Goal: Information Seeking & Learning: Learn about a topic

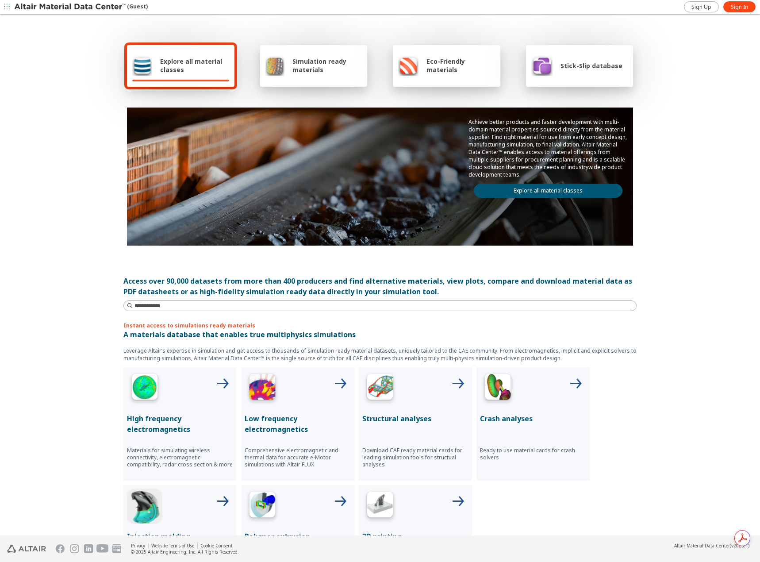
click at [305, 65] on span "Simulation ready materials" at bounding box center [326, 65] width 69 height 17
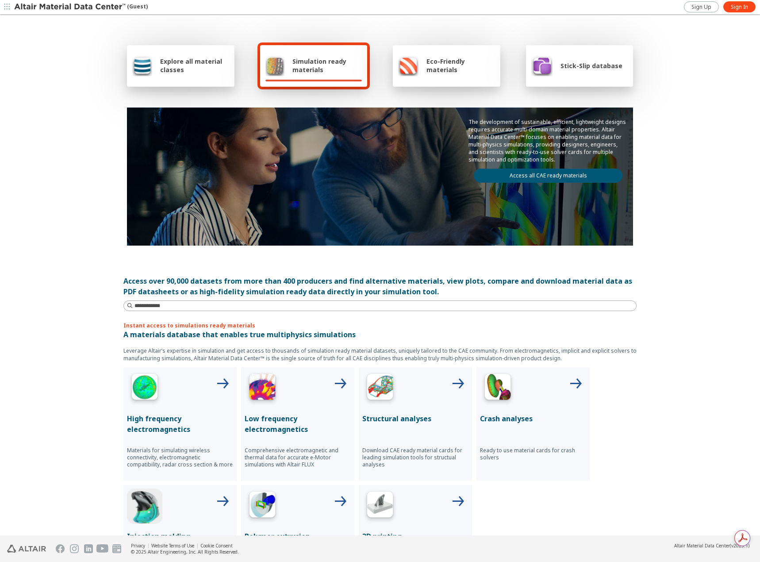
click at [187, 61] on span "Explore all material classes" at bounding box center [194, 65] width 69 height 17
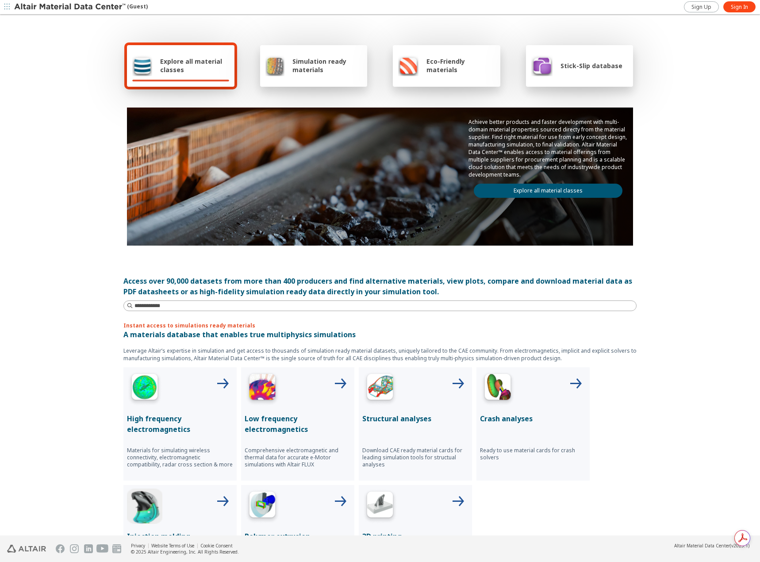
click at [550, 190] on link "Explore all material classes" at bounding box center [548, 191] width 149 height 14
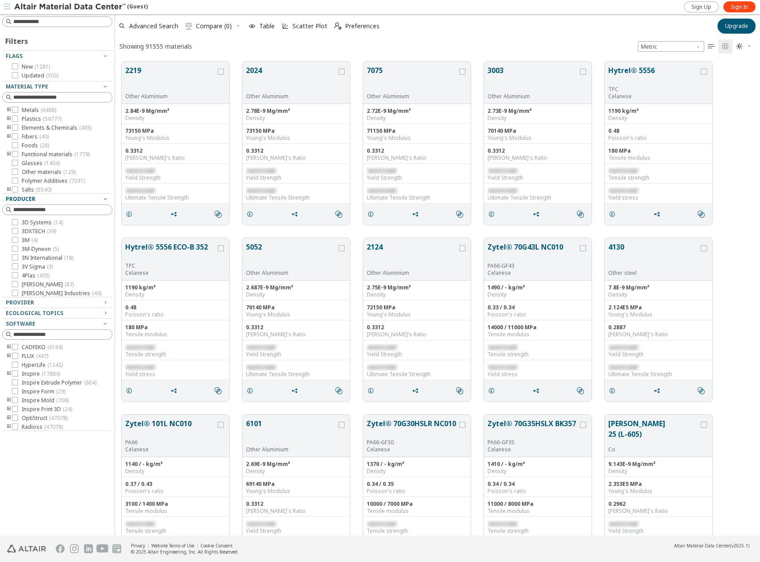
click at [104, 197] on icon "button" at bounding box center [105, 198] width 7 height 7
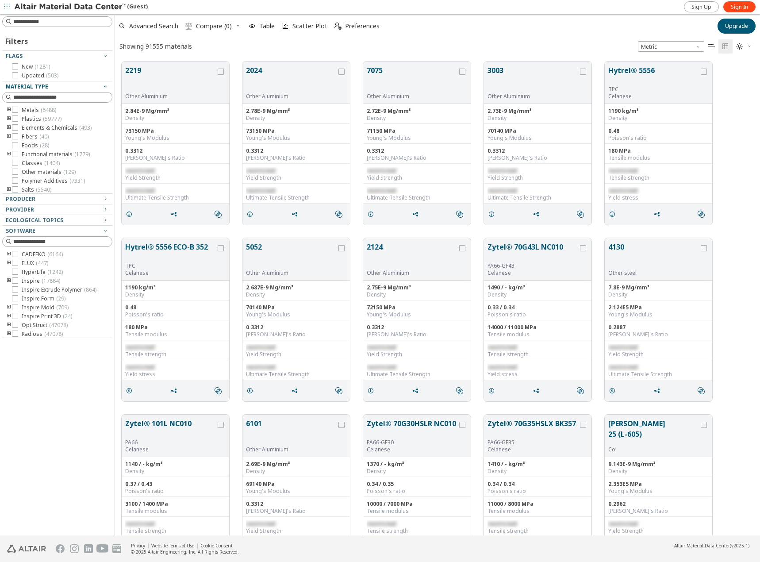
click at [104, 86] on icon "button" at bounding box center [105, 86] width 7 height 7
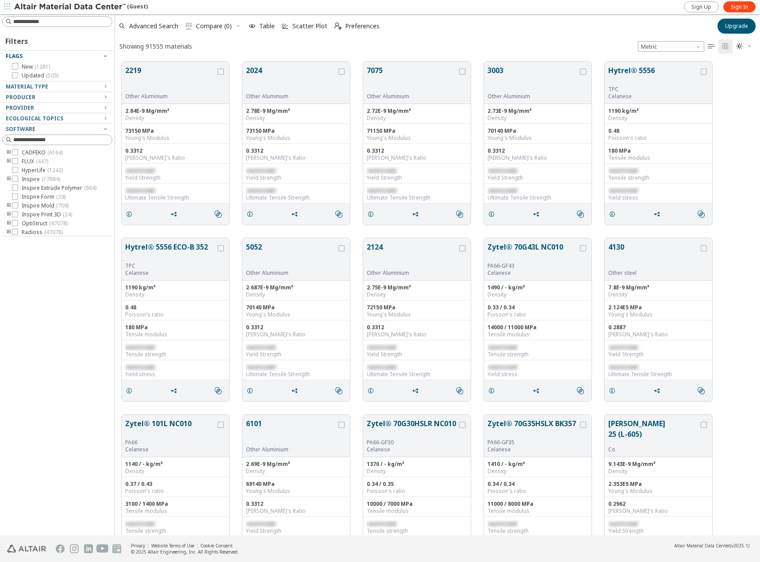
click at [104, 55] on icon "button" at bounding box center [105, 55] width 7 height 7
click at [105, 89] on icon "button" at bounding box center [105, 87] width 7 height 7
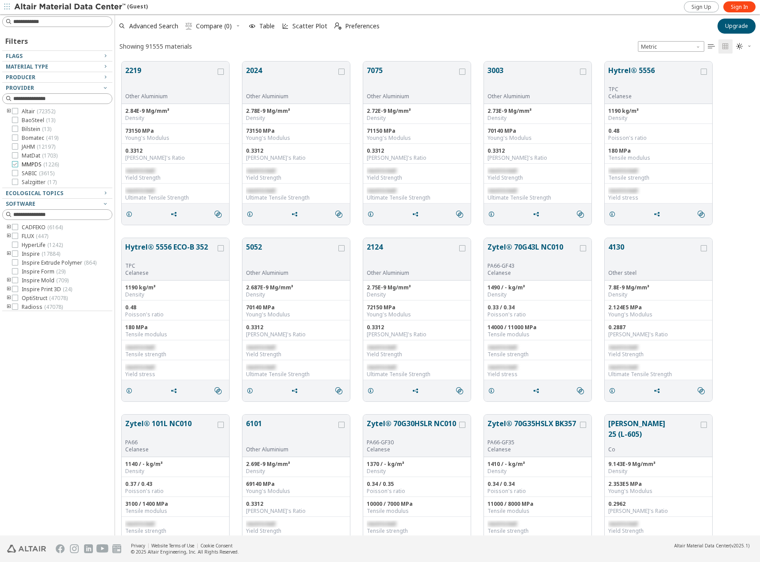
click at [15, 164] on icon at bounding box center [15, 164] width 6 height 6
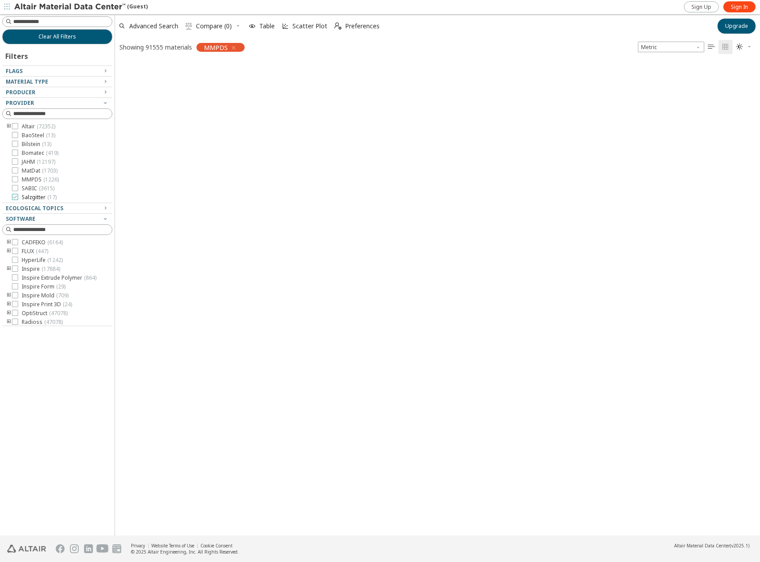
scroll to position [472, 638]
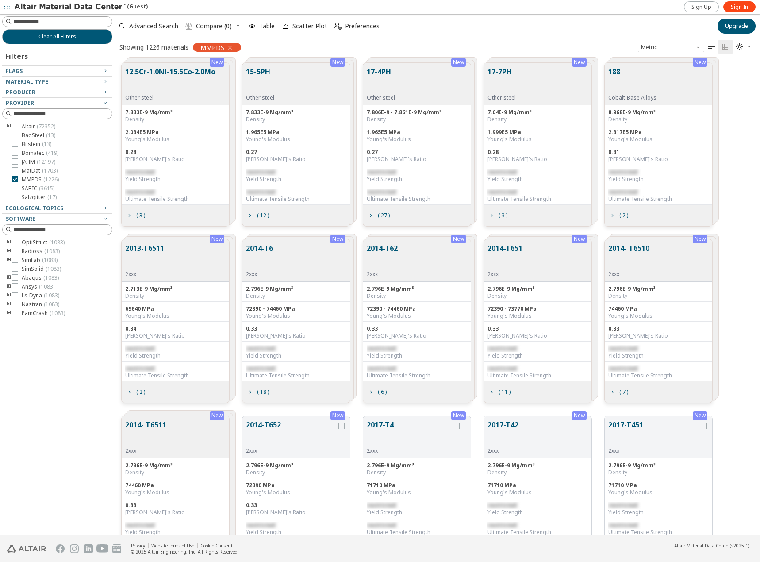
click at [100, 389] on div "Clear All Filters Filters Flags New ( 1226 ) Material Type Metals ( 1226 ) Prod…" at bounding box center [57, 274] width 115 height 521
click at [699, 46] on span "Unit System" at bounding box center [698, 45] width 7 height 7
drag, startPoint x: 686, startPoint y: 54, endPoint x: 704, endPoint y: 74, distance: 26.9
click at [685, 54] on button "U.S. customary units" at bounding box center [671, 57] width 66 height 11
click at [88, 381] on div "Clear All Filters Filters Flags New ( 1226 ) Material Type Metals ( 1226 ) Prod…" at bounding box center [57, 274] width 115 height 521
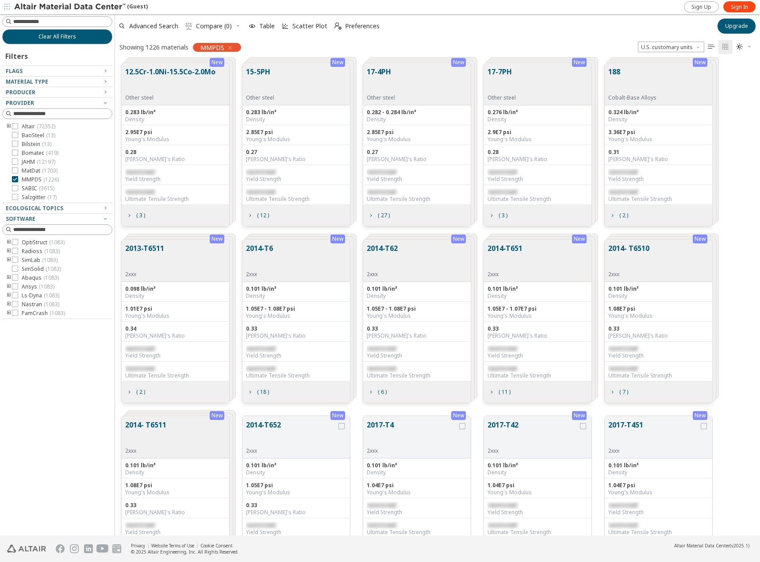
click at [169, 72] on button "12.5Cr-1.0Ni-15.5Co-2.0Mo" at bounding box center [170, 80] width 90 height 28
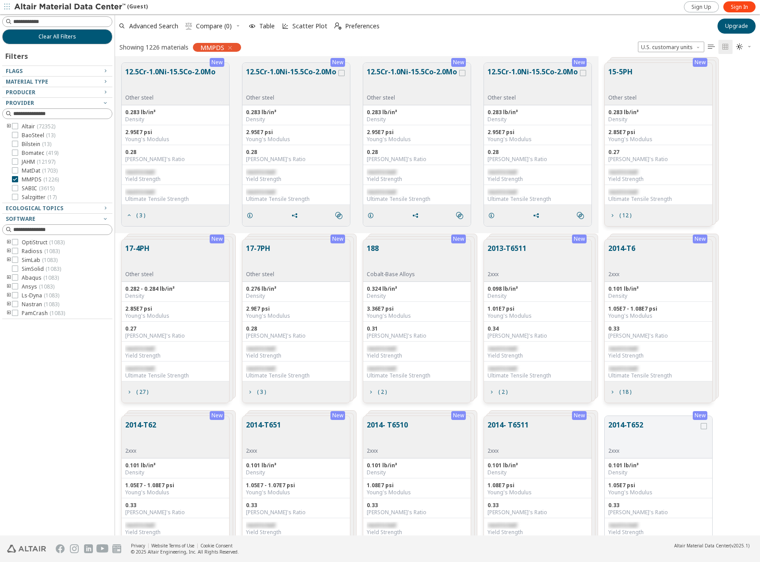
click at [180, 71] on button "12.5Cr-1.0Ni-15.5Co-2.0Mo" at bounding box center [170, 80] width 90 height 28
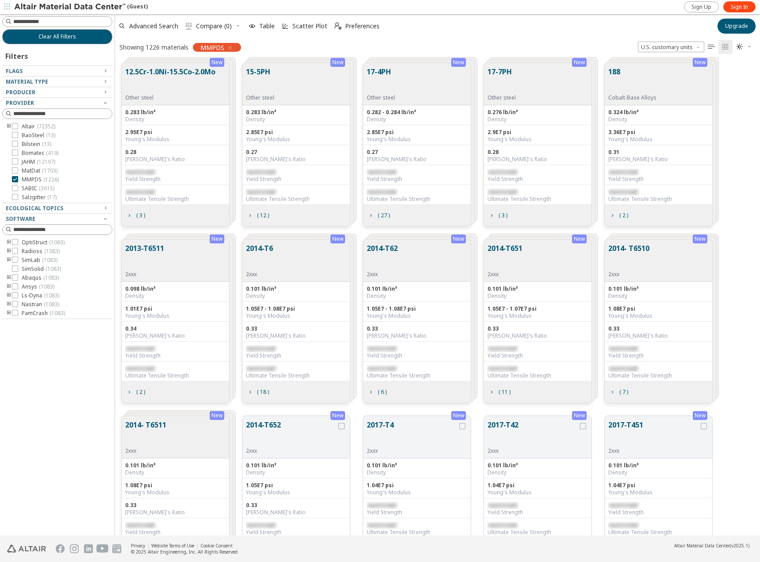
click at [180, 71] on button "12.5Cr-1.0Ni-15.5Co-2.0Mo" at bounding box center [170, 80] width 90 height 28
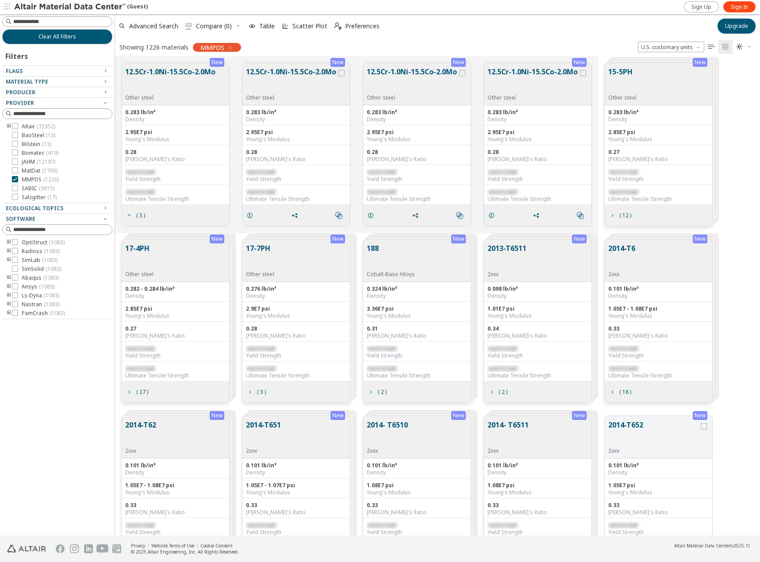
click at [180, 71] on button "12.5Cr-1.0Ni-15.5Co-2.0Mo" at bounding box center [170, 80] width 90 height 28
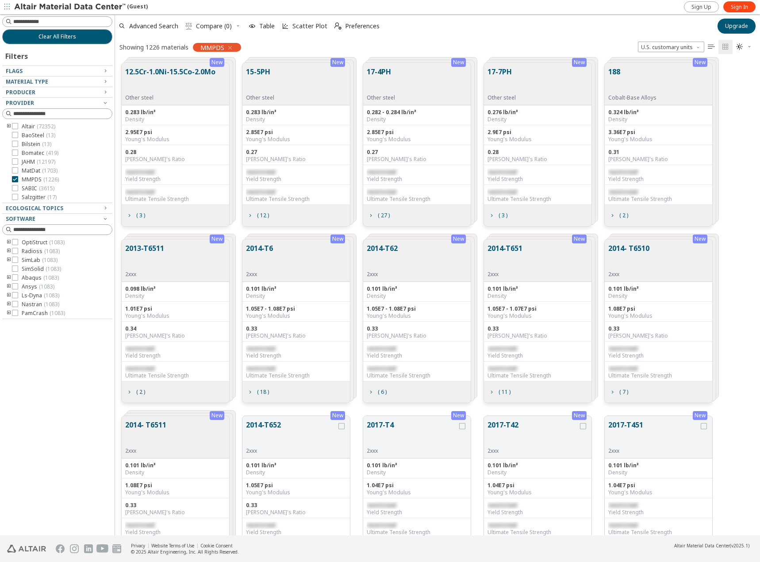
click at [180, 71] on button "12.5Cr-1.0Ni-15.5Co-2.0Mo" at bounding box center [170, 80] width 90 height 28
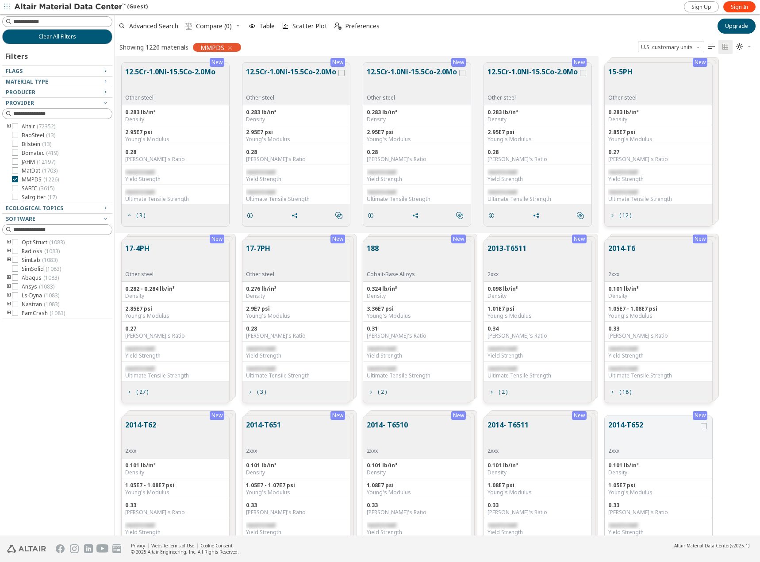
drag, startPoint x: 180, startPoint y: 71, endPoint x: 306, endPoint y: 39, distance: 130.4
click at [306, 39] on div "Showing 1226 materials MMPDS U.S. customary units   " at bounding box center [437, 47] width 645 height 19
click at [265, 23] on span "Table" at bounding box center [266, 26] width 15 height 6
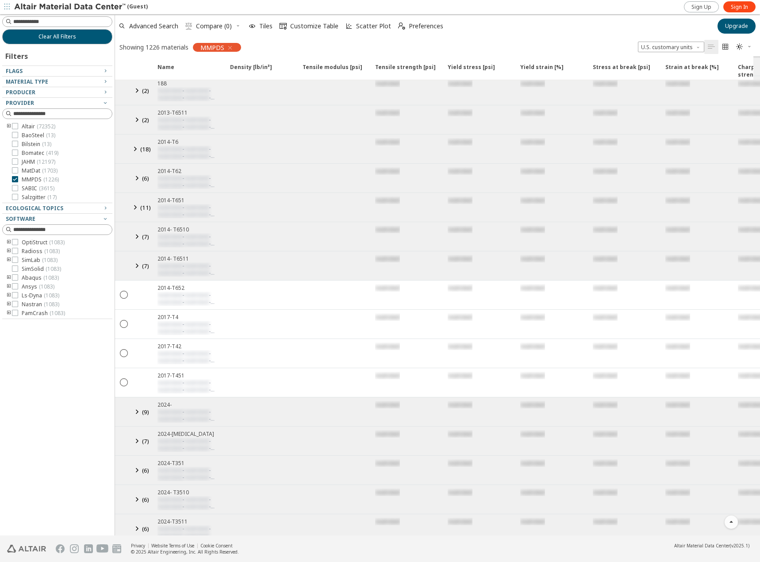
scroll to position [0, 0]
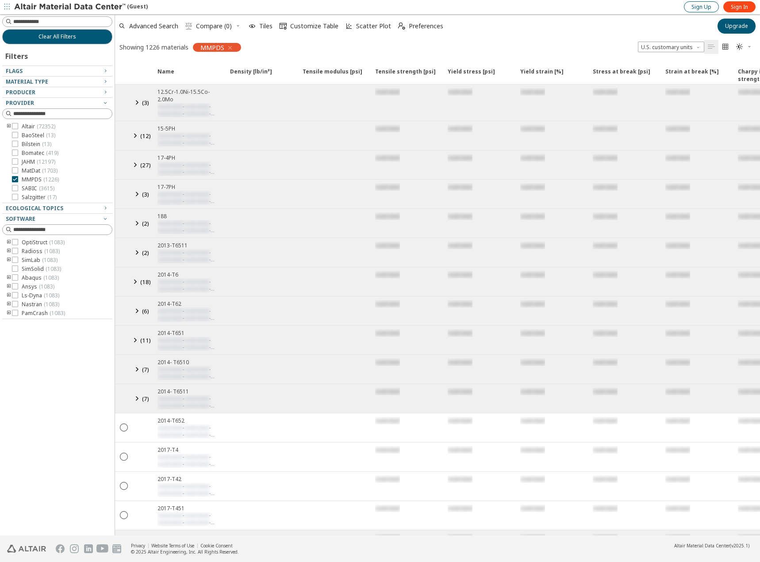
click at [707, 6] on span "Sign Up" at bounding box center [701, 7] width 20 height 7
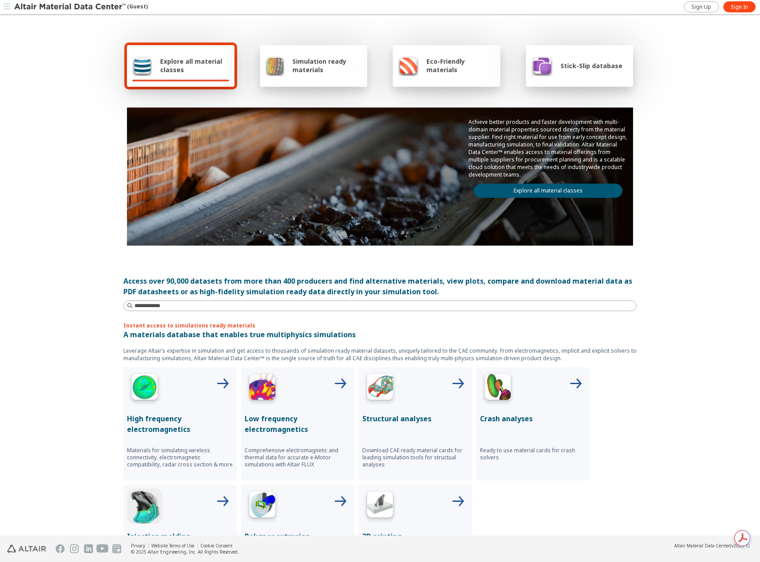
click at [6, 9] on icon "button" at bounding box center [6, 6] width 5 height 5
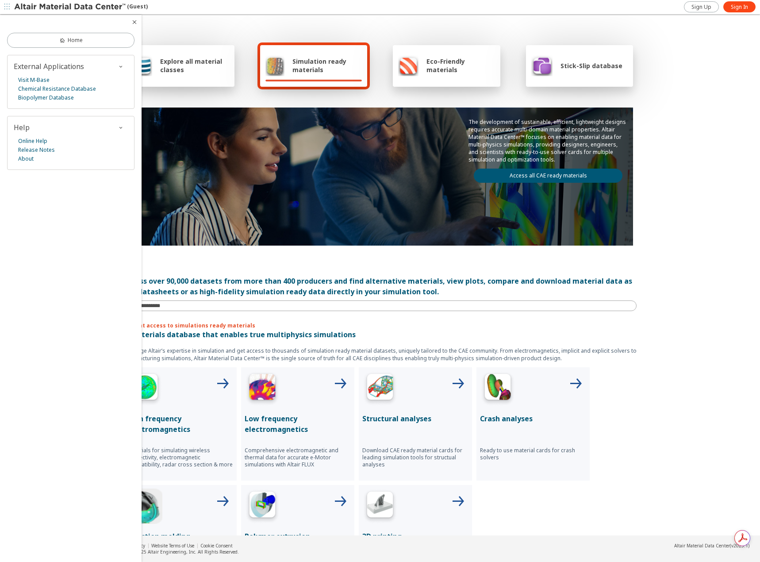
click at [676, 312] on div "Explore all material classes Simulation ready materials Eco-Friendly materials …" at bounding box center [380, 275] width 760 height 520
click at [680, 307] on div "Explore all material classes Simulation ready materials Eco-Friendly materials …" at bounding box center [380, 275] width 760 height 520
click at [722, 318] on div "Explore all material classes Simulation ready materials Eco-Friendly materials …" at bounding box center [380, 275] width 760 height 520
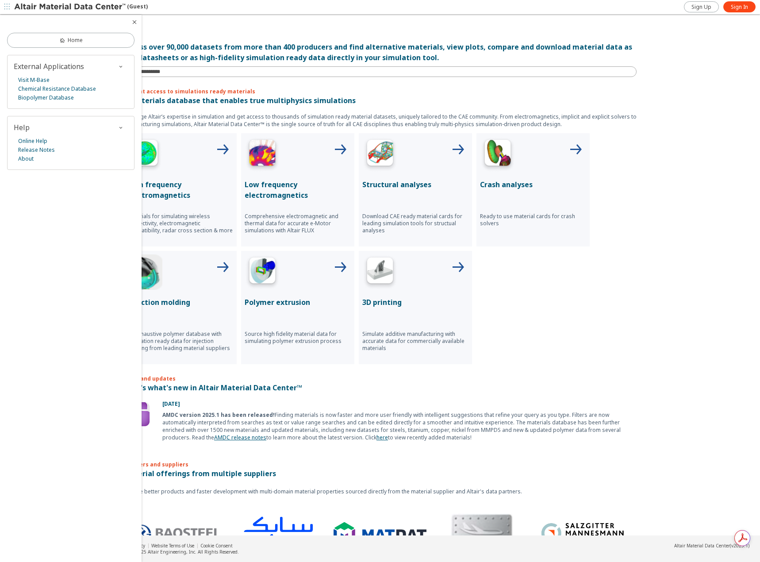
scroll to position [270, 0]
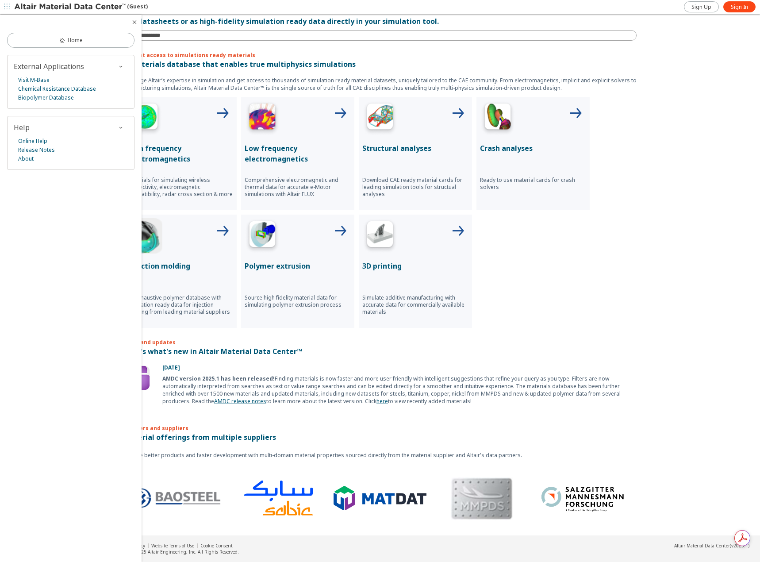
click at [134, 20] on icon "button" at bounding box center [134, 22] width 7 height 7
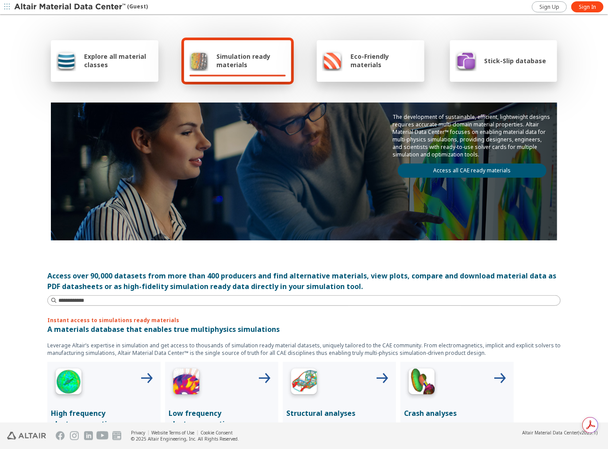
scroll to position [5, 0]
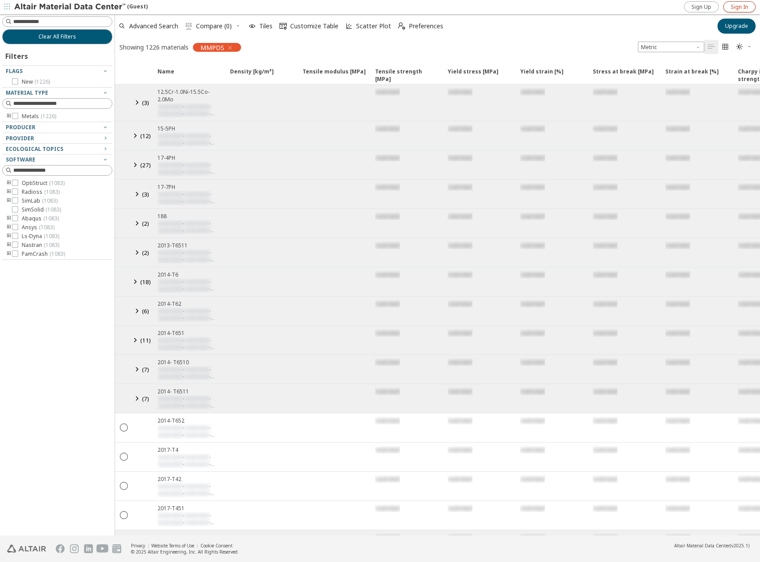
click at [726, 4] on link "Sign In" at bounding box center [739, 6] width 32 height 11
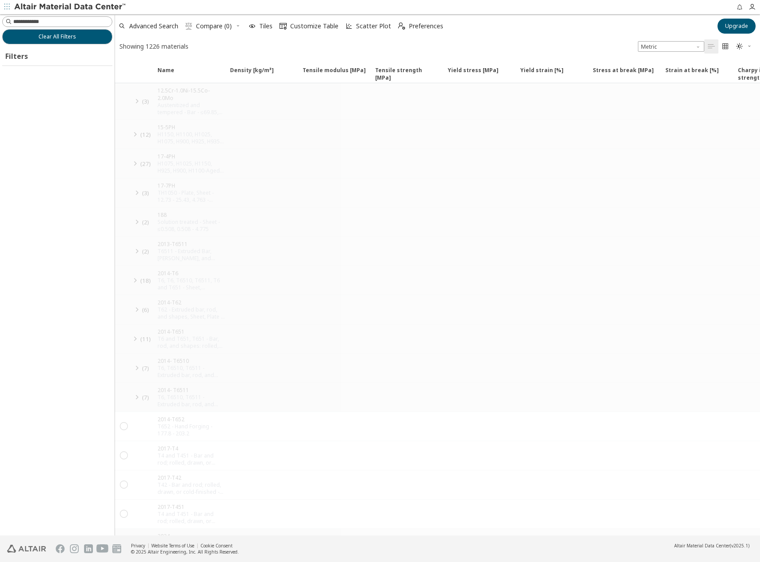
click at [616, 9] on div at bounding box center [429, 7] width 604 height 14
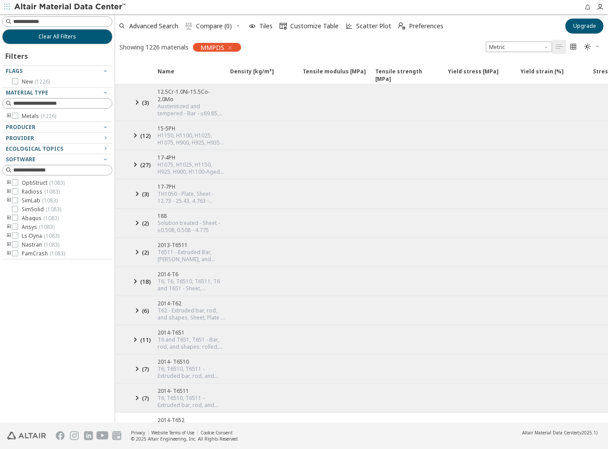
click at [138, 97] on icon at bounding box center [136, 102] width 11 height 11
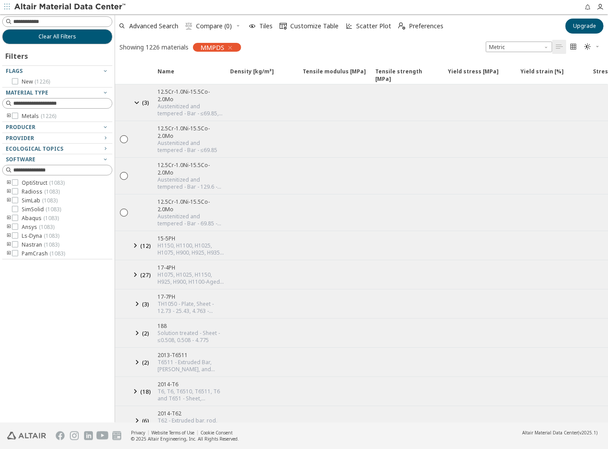
click at [138, 97] on icon at bounding box center [136, 102] width 11 height 11
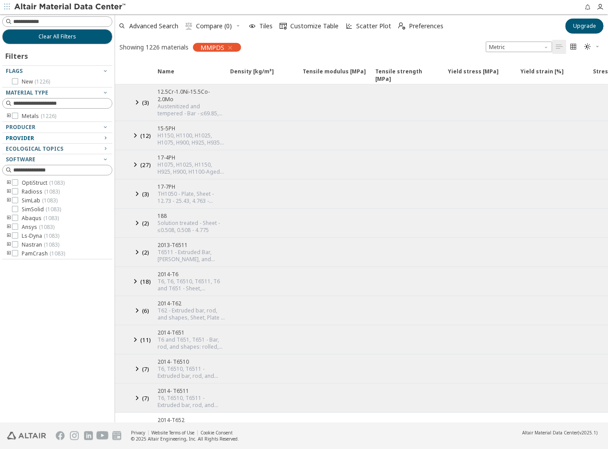
click at [106, 138] on icon "button" at bounding box center [105, 137] width 7 height 7
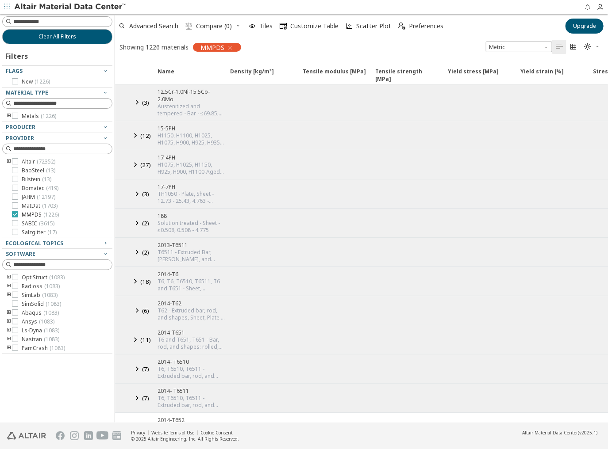
click at [14, 214] on icon at bounding box center [15, 214] width 6 height 6
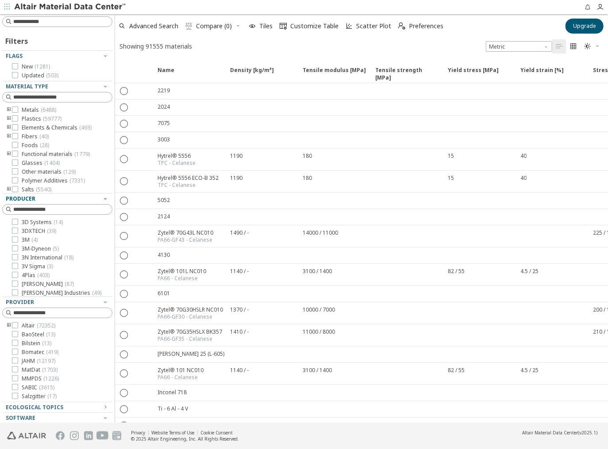
click at [102, 197] on icon "button" at bounding box center [105, 198] width 7 height 7
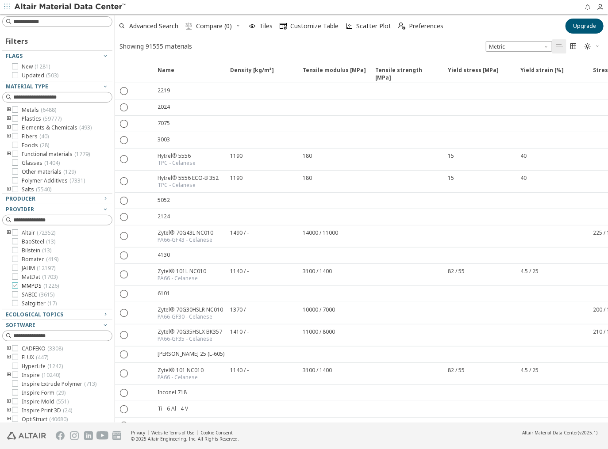
click at [16, 285] on icon at bounding box center [15, 286] width 6 height 6
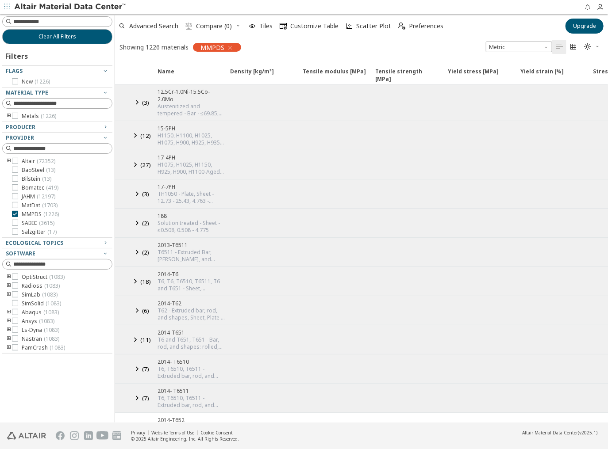
click at [172, 103] on div "Austenitized and tempered - Bar - ≤69.85, 129.6 - 152.4, 69.85 - 129.6" at bounding box center [190, 110] width 67 height 14
click at [137, 98] on icon at bounding box center [136, 102] width 11 height 11
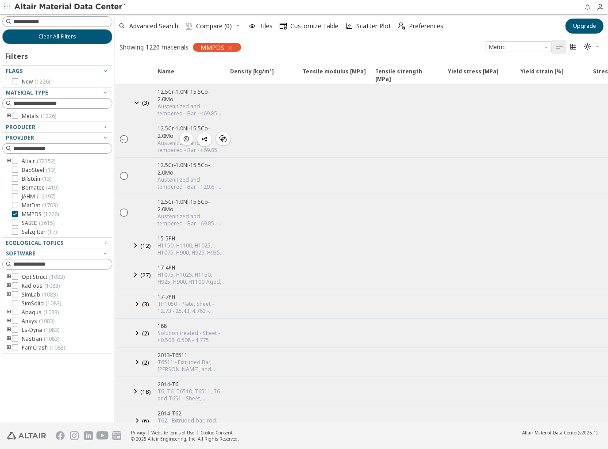
click at [126, 135] on icon "" at bounding box center [124, 139] width 8 height 8
click at [122, 135] on icon "" at bounding box center [124, 139] width 8 height 8
click at [138, 97] on icon at bounding box center [136, 102] width 11 height 11
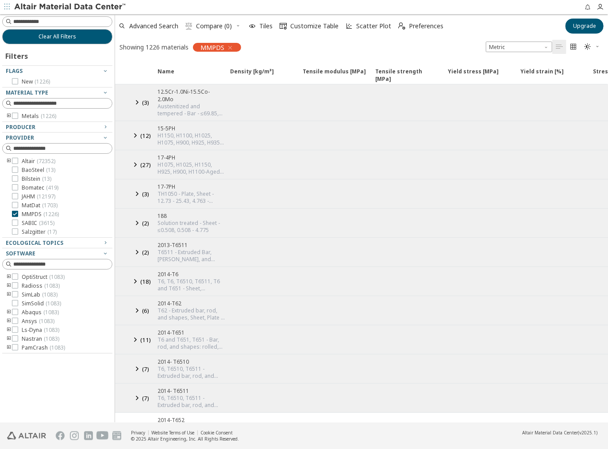
click at [337, 105] on div at bounding box center [333, 102] width 73 height 36
click at [14, 214] on icon at bounding box center [15, 214] width 6 height 6
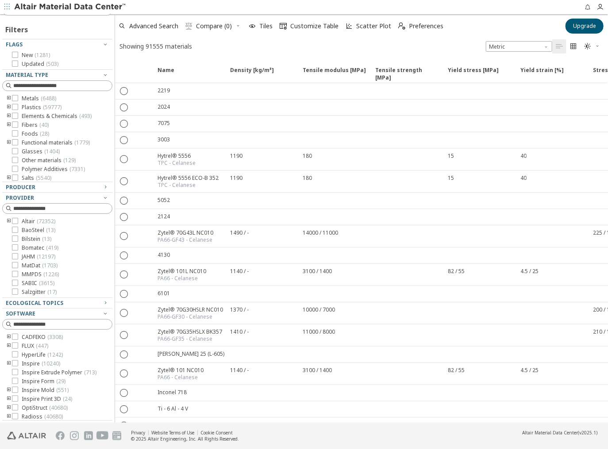
scroll to position [11, 0]
click at [102, 74] on icon "button" at bounding box center [105, 74] width 7 height 7
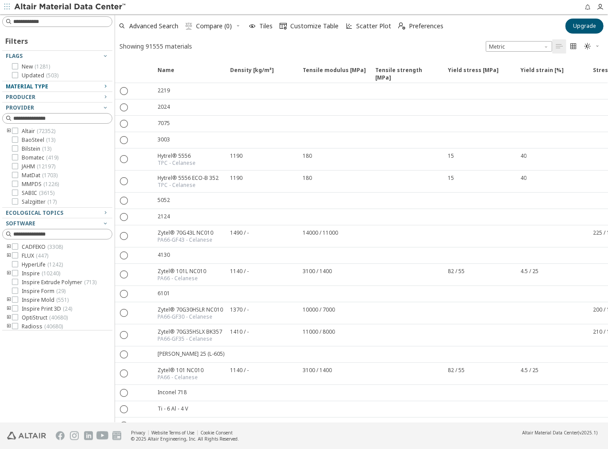
scroll to position [0, 0]
click at [9, 130] on icon "toogle group" at bounding box center [9, 131] width 6 height 7
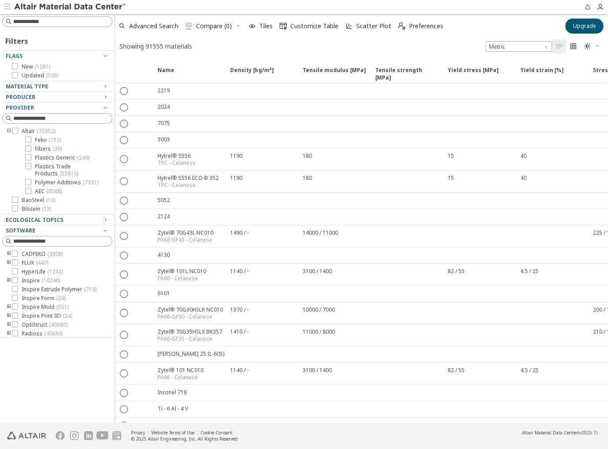
click at [9, 130] on icon "toogle group" at bounding box center [9, 131] width 6 height 7
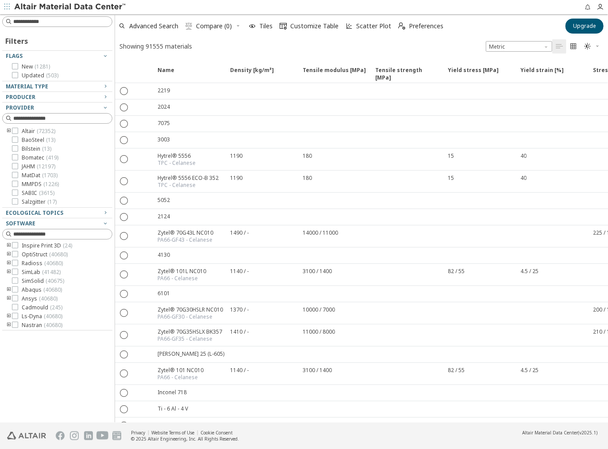
scroll to position [64, 0]
click at [9, 287] on icon "toogle group" at bounding box center [9, 289] width 6 height 7
click at [16, 287] on icon at bounding box center [15, 289] width 6 height 6
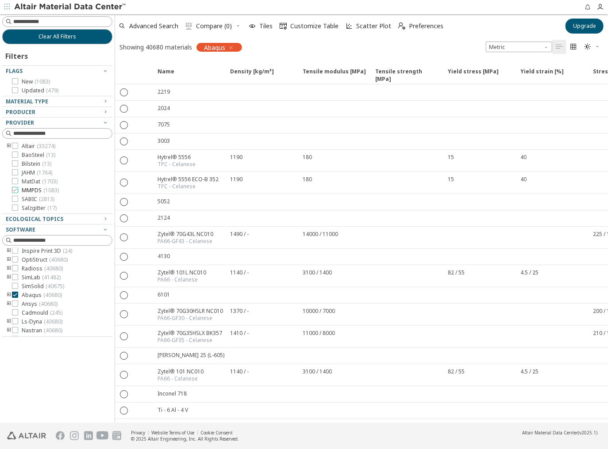
click at [15, 189] on icon at bounding box center [15, 190] width 6 height 6
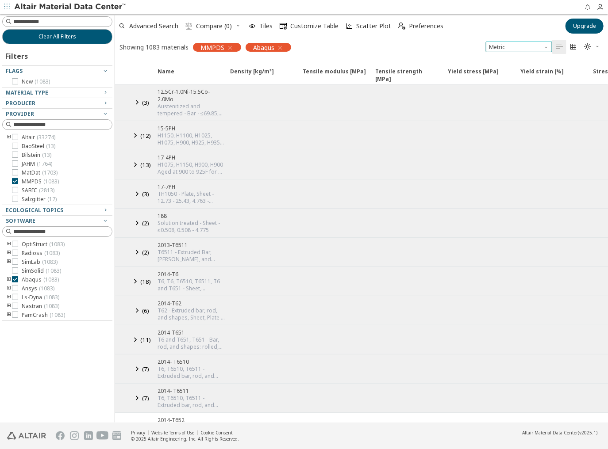
click at [545, 46] on span "Unit System" at bounding box center [546, 45] width 7 height 7
click at [531, 57] on span "U.S. customary units" at bounding box center [516, 57] width 52 height 7
click at [137, 98] on icon at bounding box center [136, 102] width 11 height 11
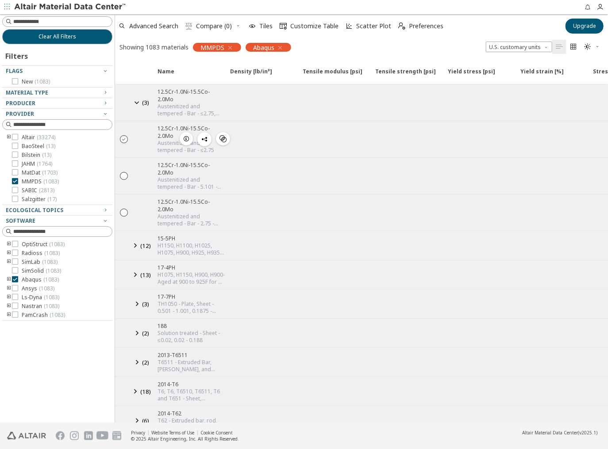
click at [124, 135] on icon "" at bounding box center [124, 139] width 8 height 8
click at [188, 135] on icon "button" at bounding box center [186, 138] width 7 height 7
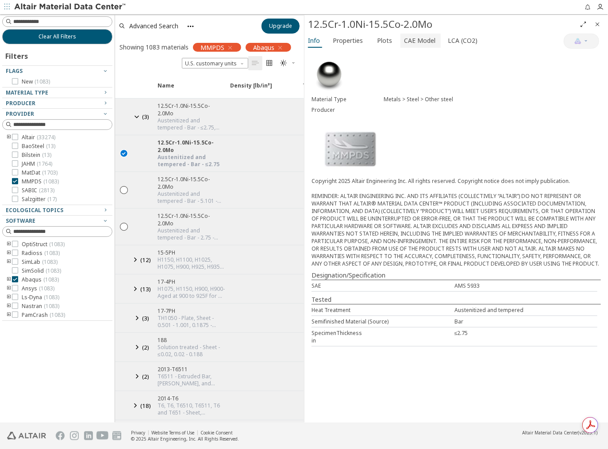
drag, startPoint x: 417, startPoint y: 38, endPoint x: 421, endPoint y: 45, distance: 7.3
click at [417, 38] on span "CAE Model" at bounding box center [419, 41] width 31 height 14
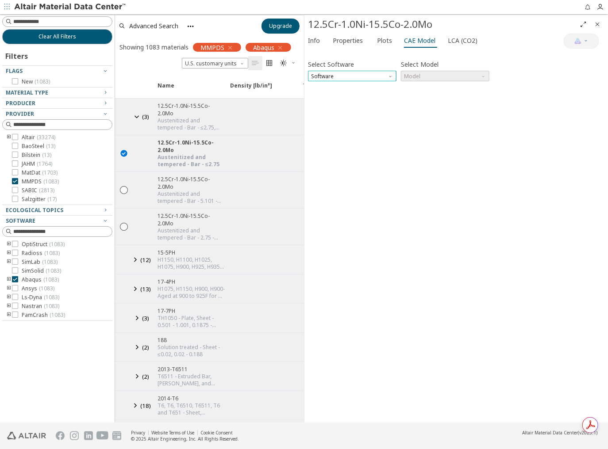
click at [383, 76] on span "Software" at bounding box center [352, 76] width 88 height 11
click at [336, 129] on span "Abaqus" at bounding box center [351, 129] width 81 height 6
click at [486, 72] on span "Model" at bounding box center [483, 74] width 7 height 7
click at [421, 85] on span "Elastic" at bounding box center [444, 87] width 81 height 6
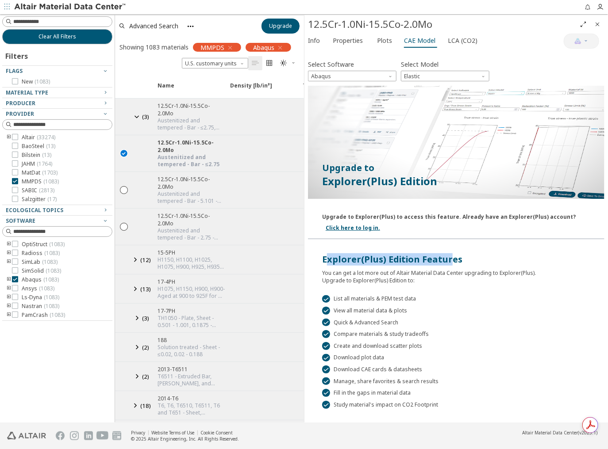
drag, startPoint x: 325, startPoint y: 256, endPoint x: 448, endPoint y: 257, distance: 123.4
click at [448, 257] on div "Explorer(Plus) Edition Features" at bounding box center [456, 259] width 268 height 12
click at [503, 258] on div "Explorer(Plus) Edition Features" at bounding box center [456, 259] width 268 height 12
click at [349, 74] on span "Abaqus" at bounding box center [352, 76] width 88 height 11
click at [375, 77] on span "Abaqus" at bounding box center [352, 76] width 88 height 11
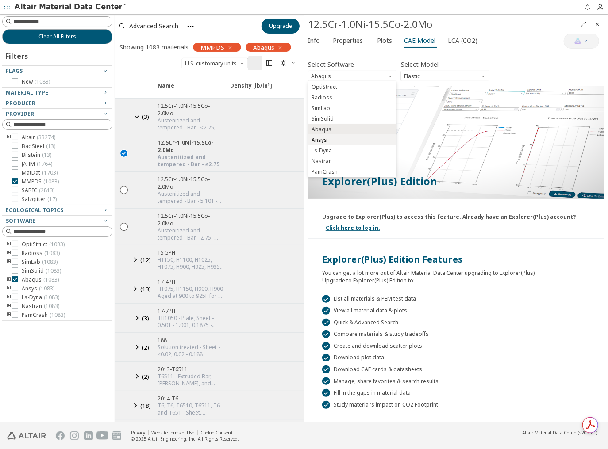
click at [326, 138] on span "Ansys" at bounding box center [351, 140] width 81 height 6
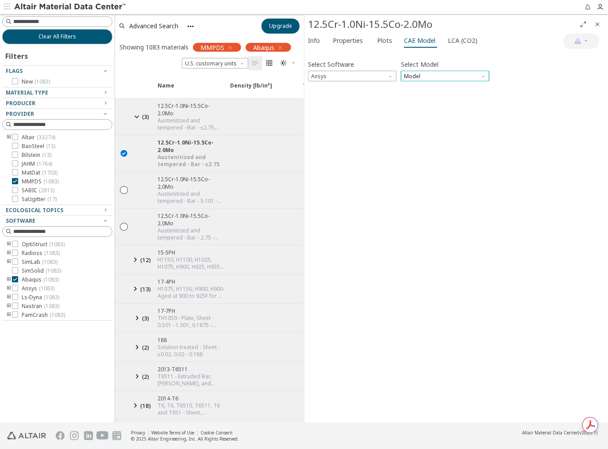
click at [477, 72] on span "Model" at bounding box center [445, 76] width 88 height 11
click at [435, 90] on button "Elastic" at bounding box center [445, 86] width 88 height 11
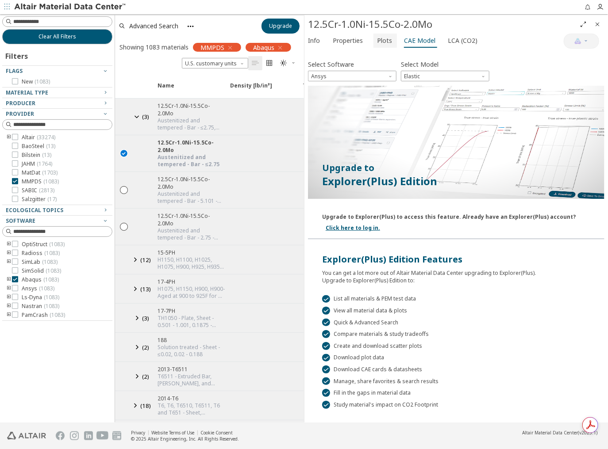
click at [379, 42] on span "Plots" at bounding box center [384, 41] width 15 height 14
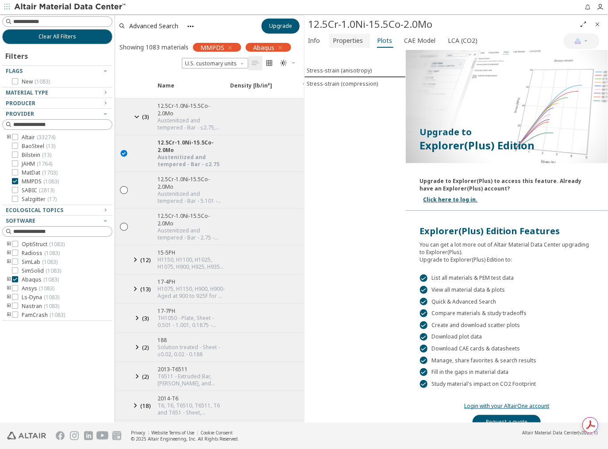
click at [348, 40] on span "Properties" at bounding box center [348, 41] width 30 height 14
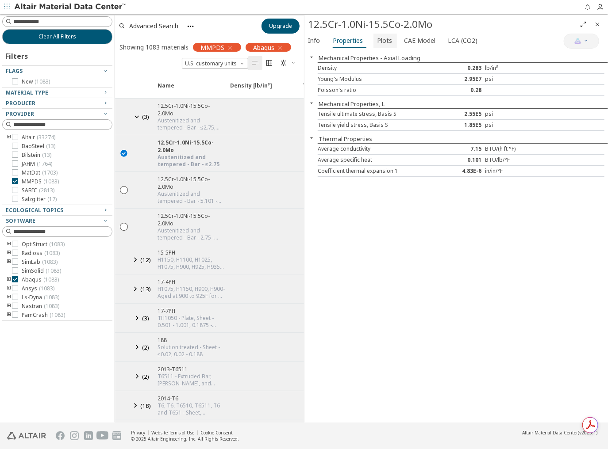
click at [379, 38] on span "Plots" at bounding box center [384, 41] width 15 height 14
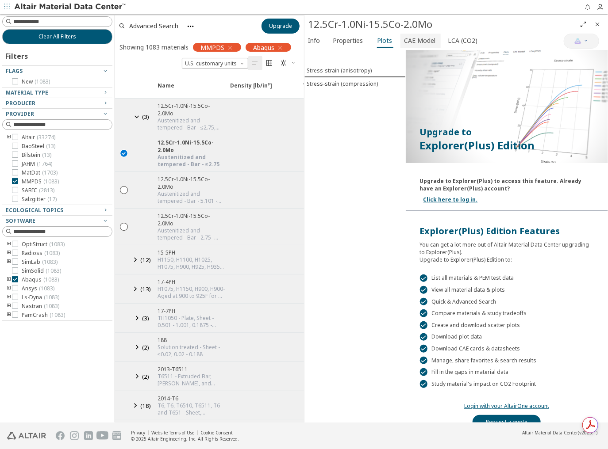
click at [417, 42] on span "CAE Model" at bounding box center [419, 41] width 31 height 14
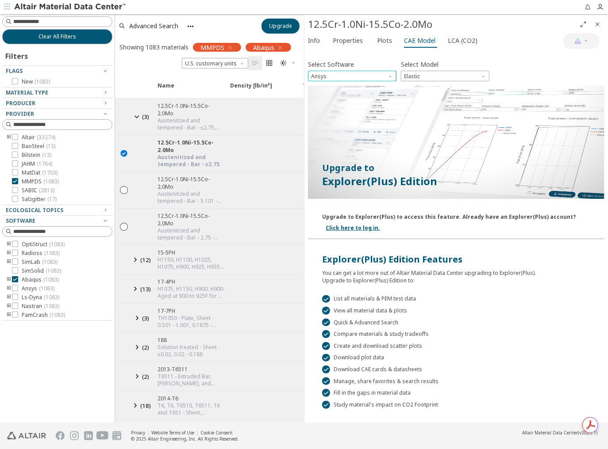
click at [387, 73] on span "Software" at bounding box center [390, 74] width 7 height 7
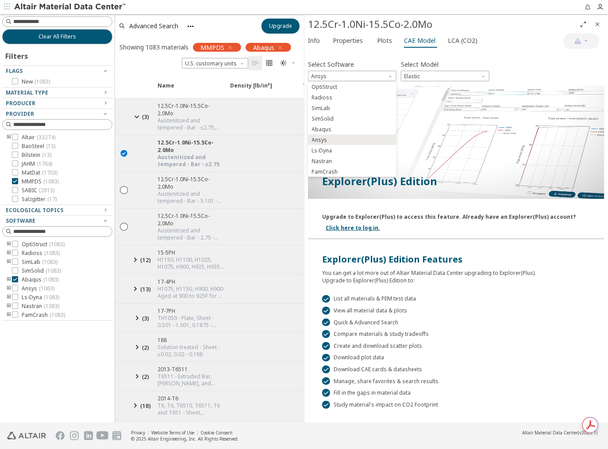
click at [556, 80] on div "Select Software Ansys Select Model Elastic" at bounding box center [456, 69] width 296 height 23
